Goal: Task Accomplishment & Management: Manage account settings

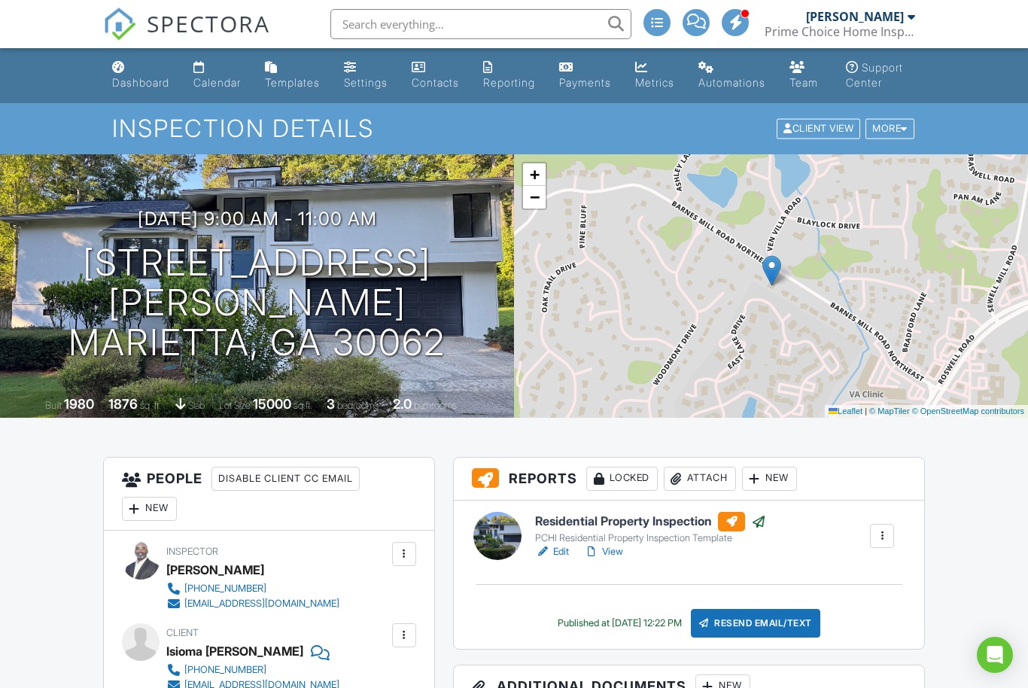
click at [143, 73] on link "Dashboard" at bounding box center [140, 75] width 69 height 43
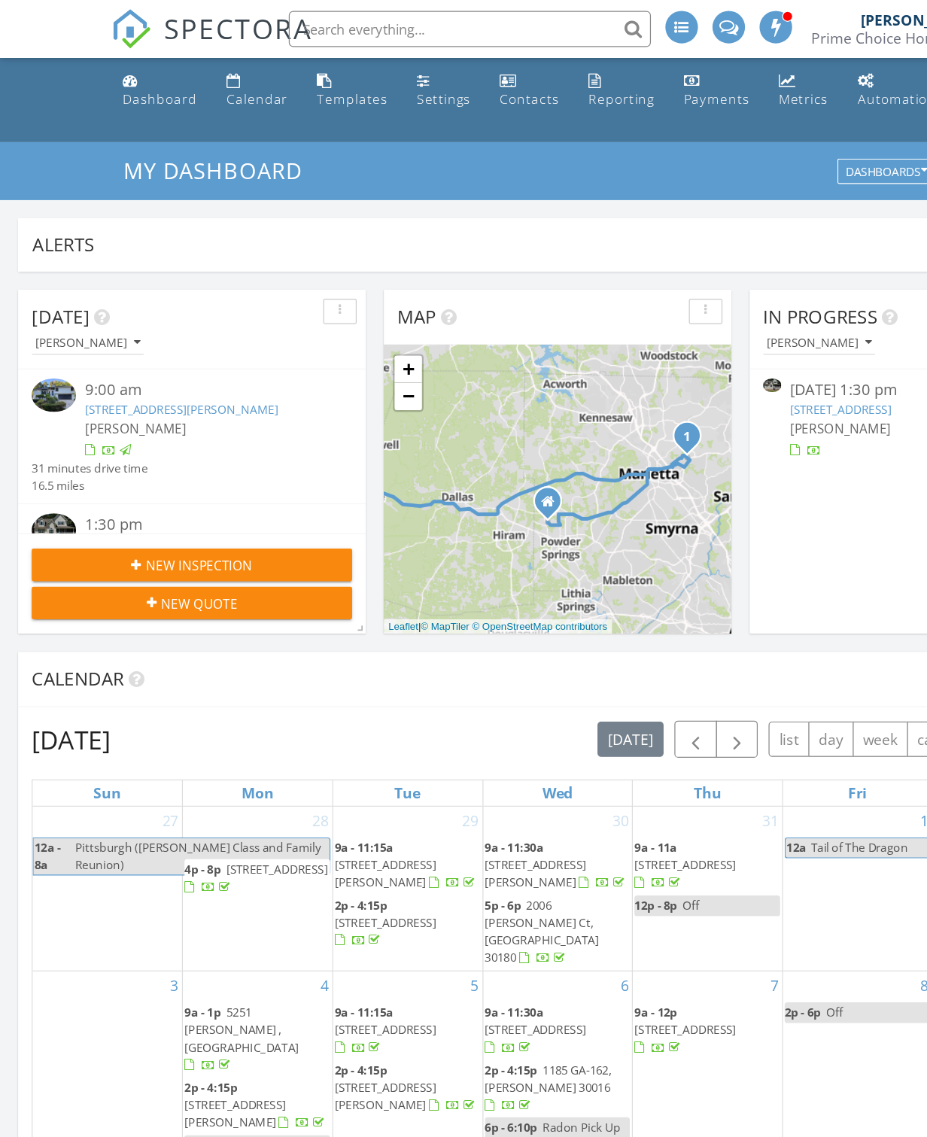
scroll to position [8, 8]
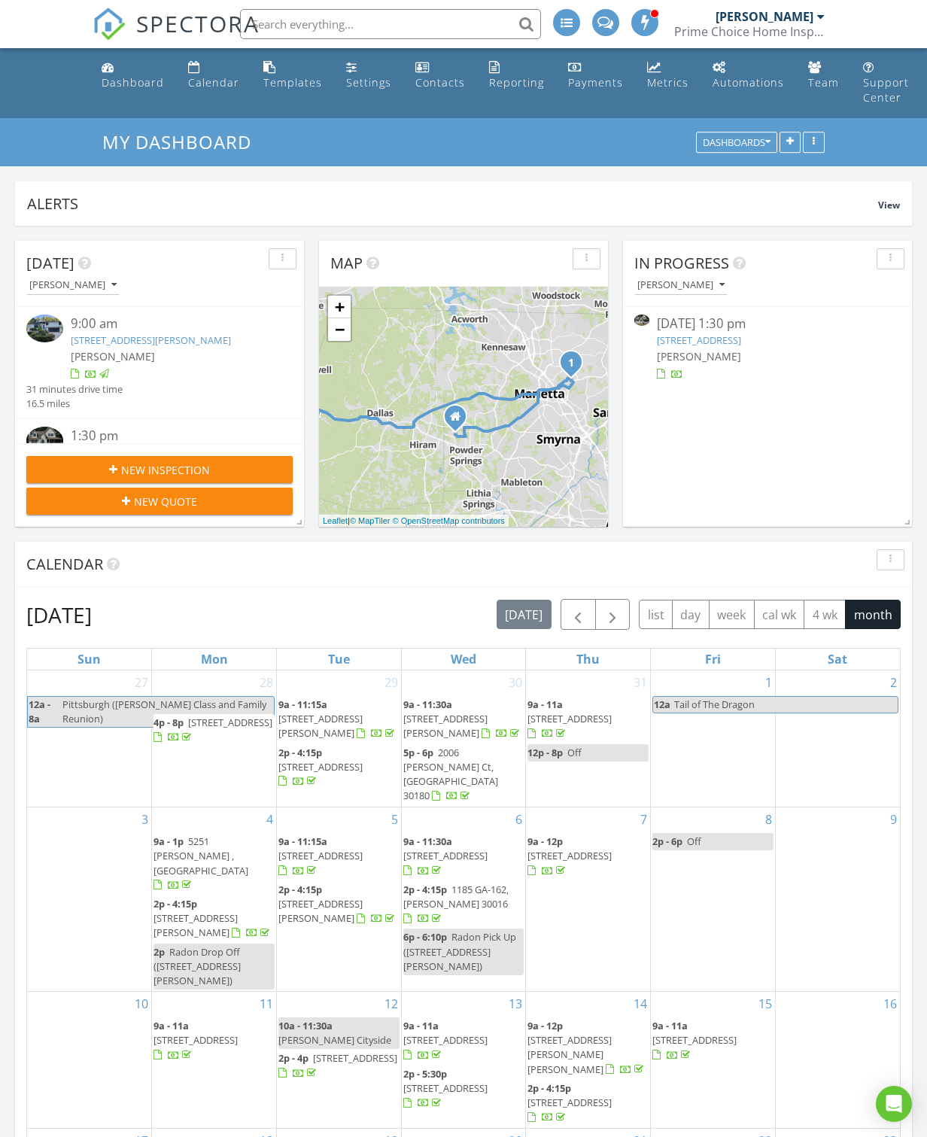
click at [741, 342] on link "309 Fairview Oak Pl, Dallas, GA 30157" at bounding box center [699, 340] width 84 height 14
click at [741, 346] on link "309 Fairview Oak Pl, Dallas, GA 30157" at bounding box center [699, 340] width 84 height 14
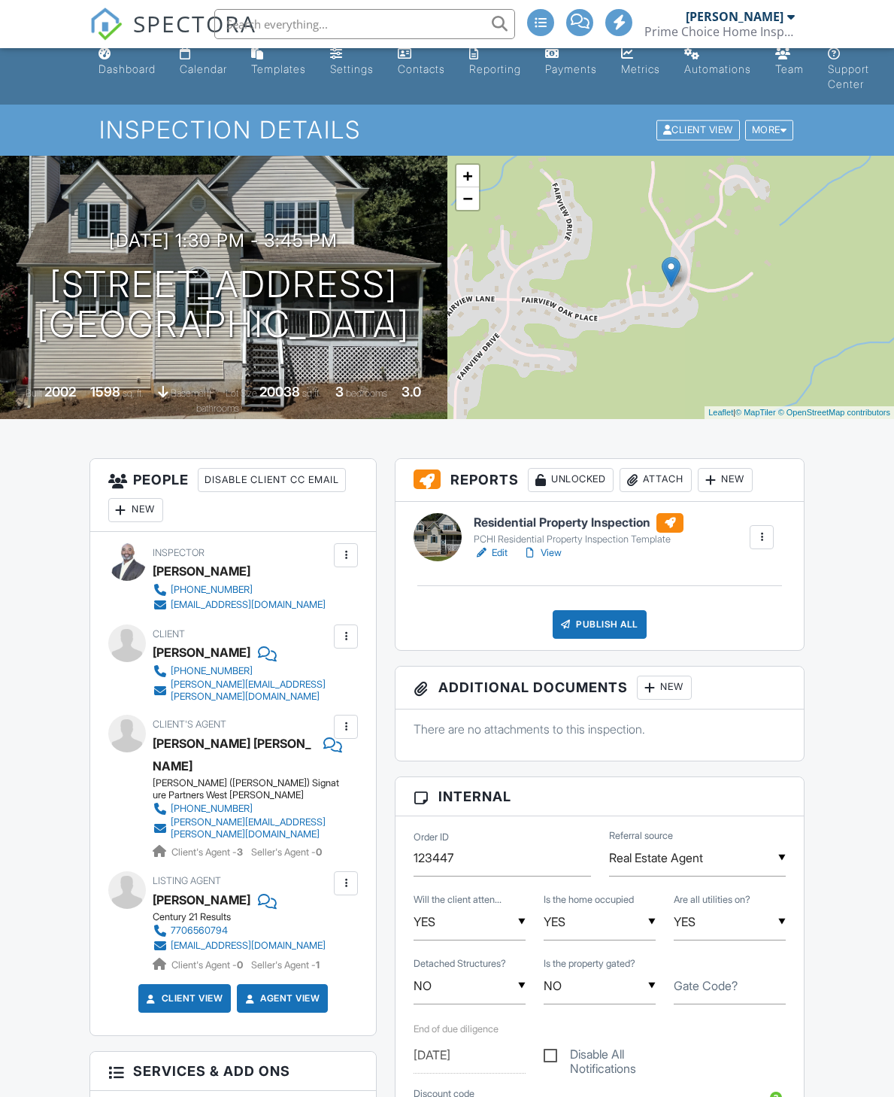
click at [559, 554] on link "View" at bounding box center [542, 552] width 39 height 15
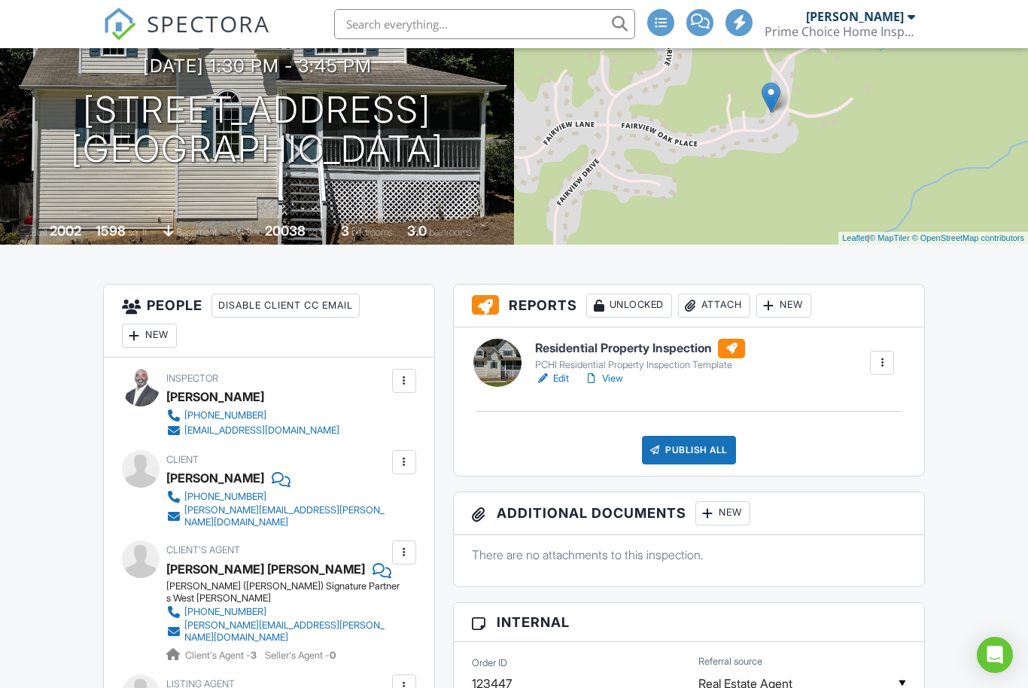
click at [622, 386] on link "View" at bounding box center [603, 378] width 39 height 15
